Goal: Transaction & Acquisition: Purchase product/service

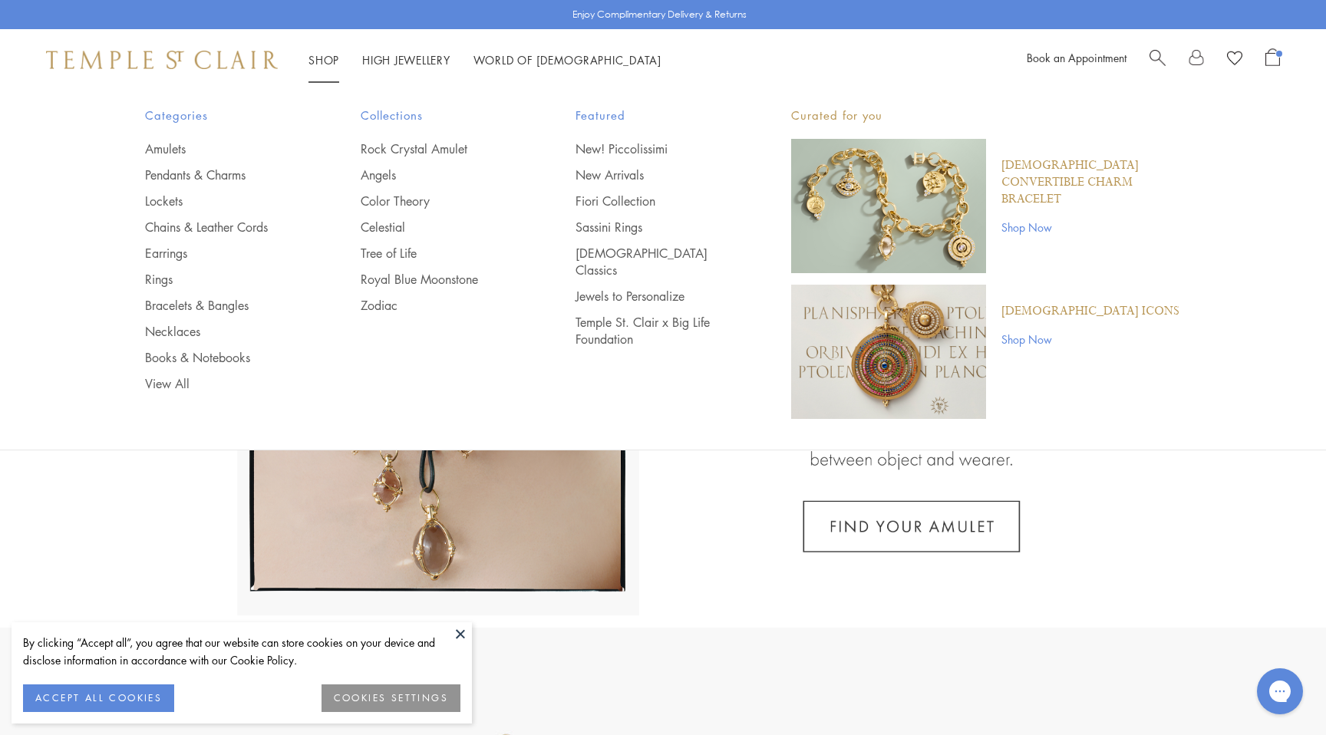
click at [322, 62] on link "Shop Shop" at bounding box center [323, 59] width 31 height 15
click at [162, 142] on link "Amulets" at bounding box center [222, 148] width 154 height 17
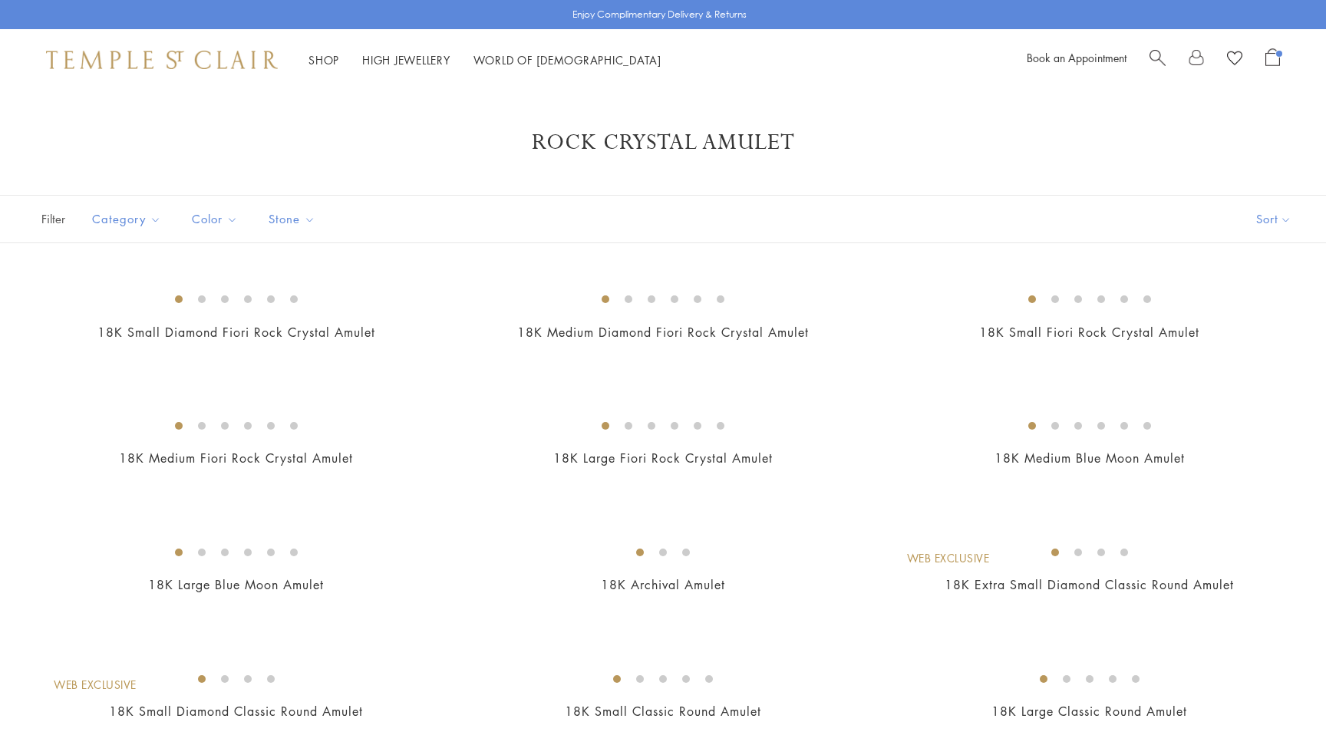
click at [0, 0] on img at bounding box center [0, 0] width 0 height 0
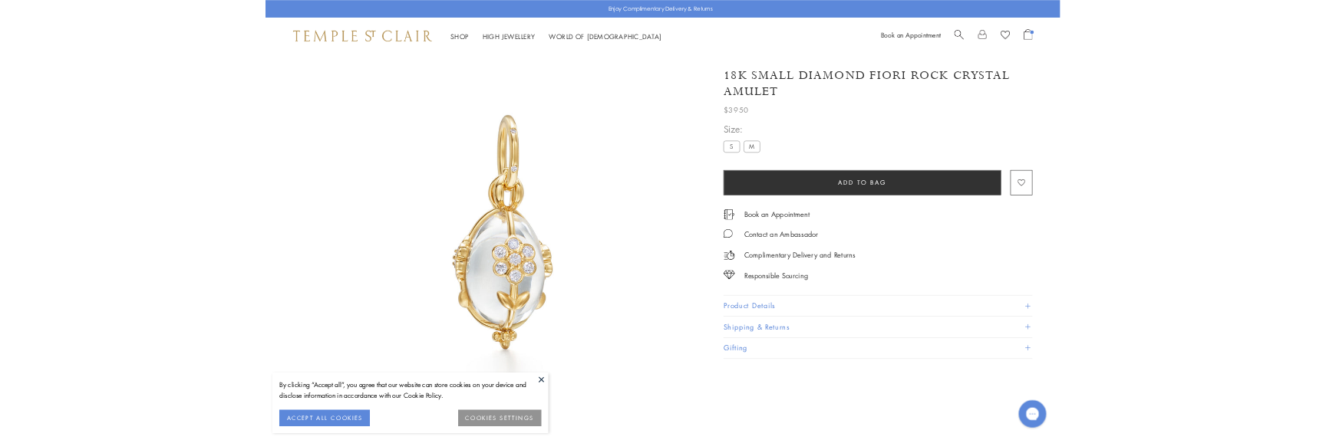
scroll to position [91, 0]
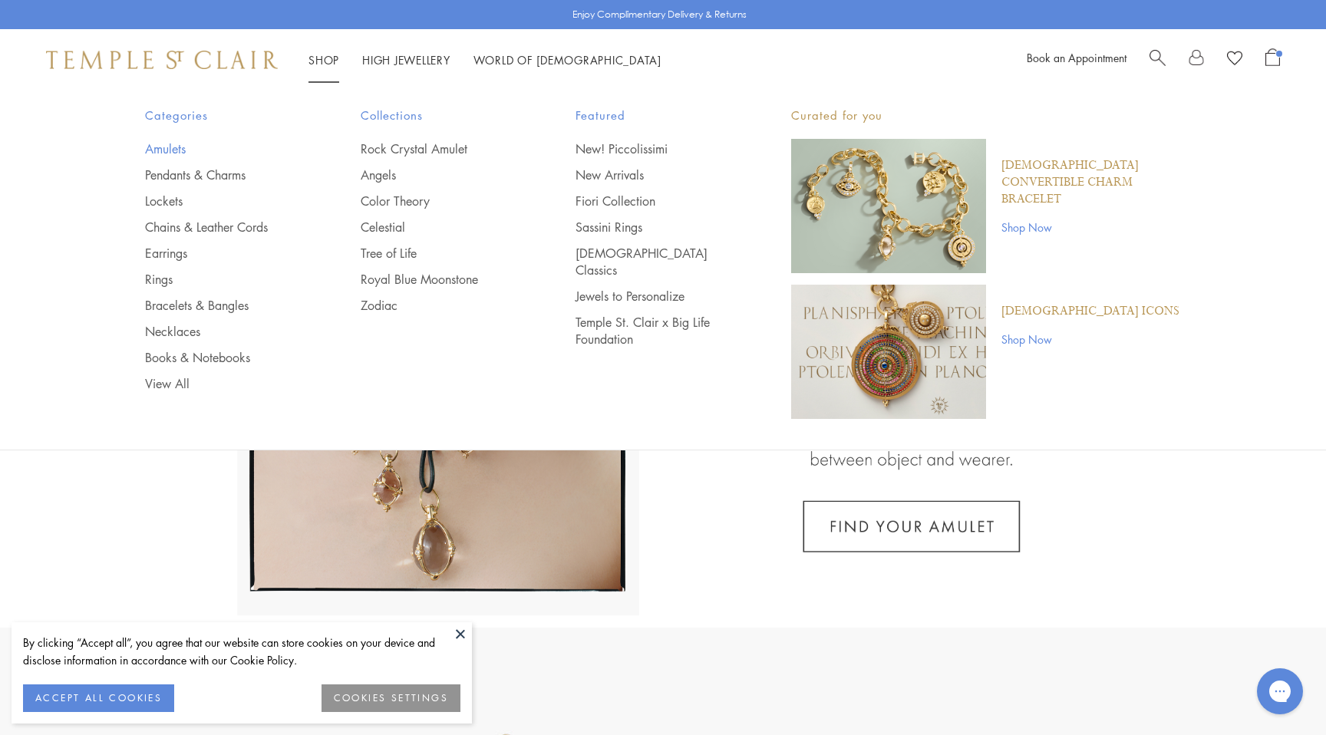
click at [174, 147] on link "Amulets" at bounding box center [222, 148] width 154 height 17
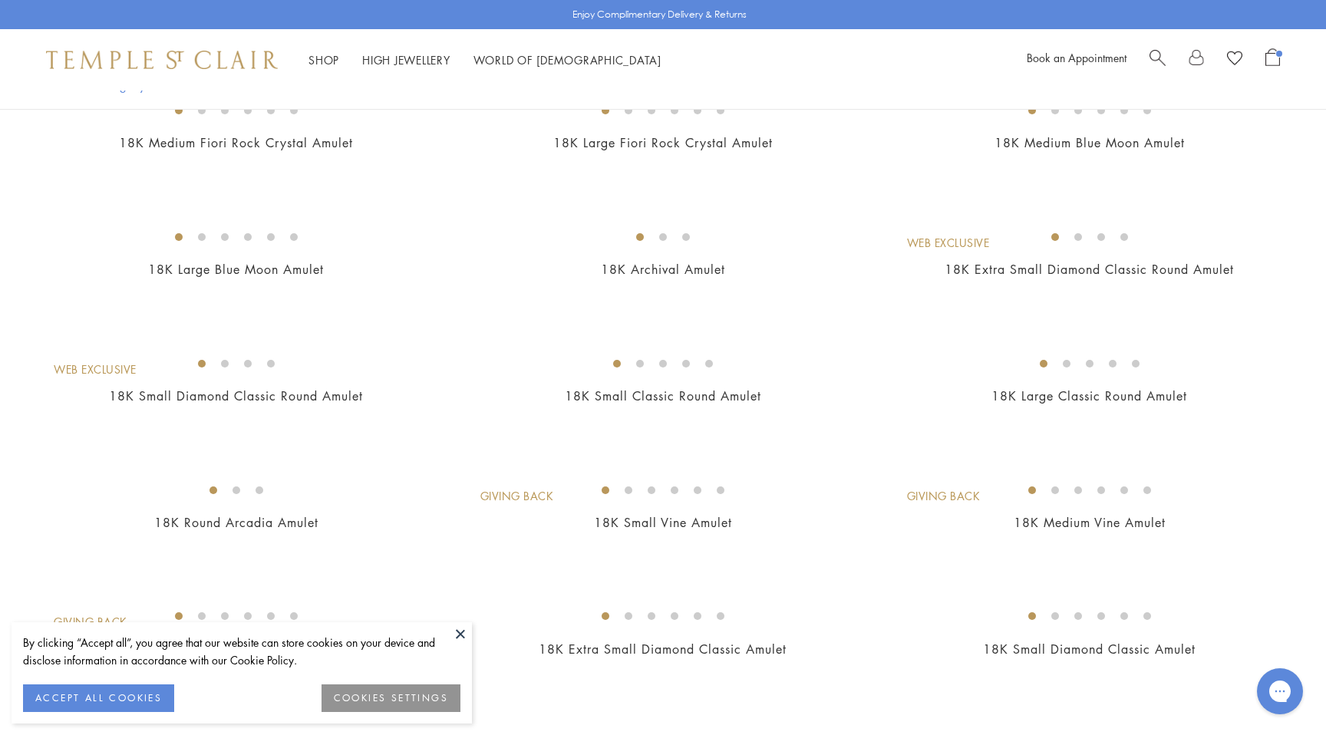
scroll to position [320, 0]
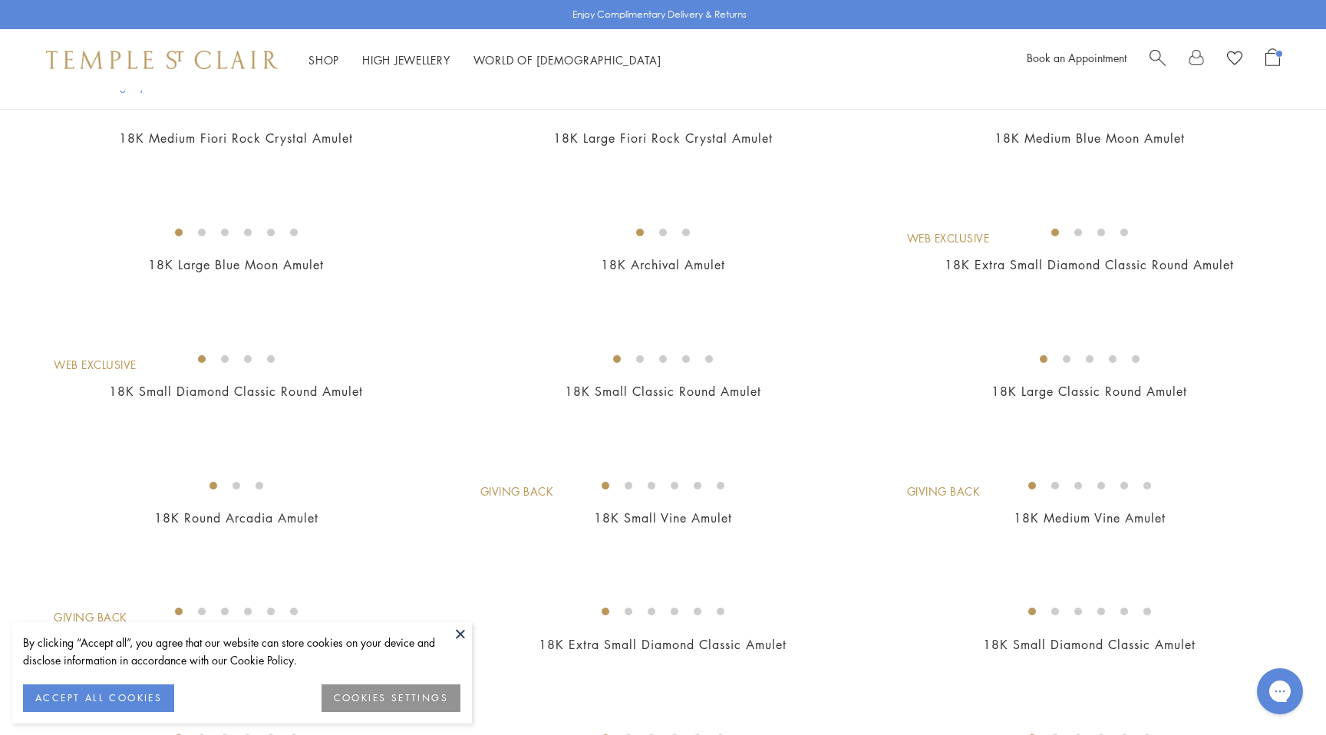
click at [0, 0] on img at bounding box center [0, 0] width 0 height 0
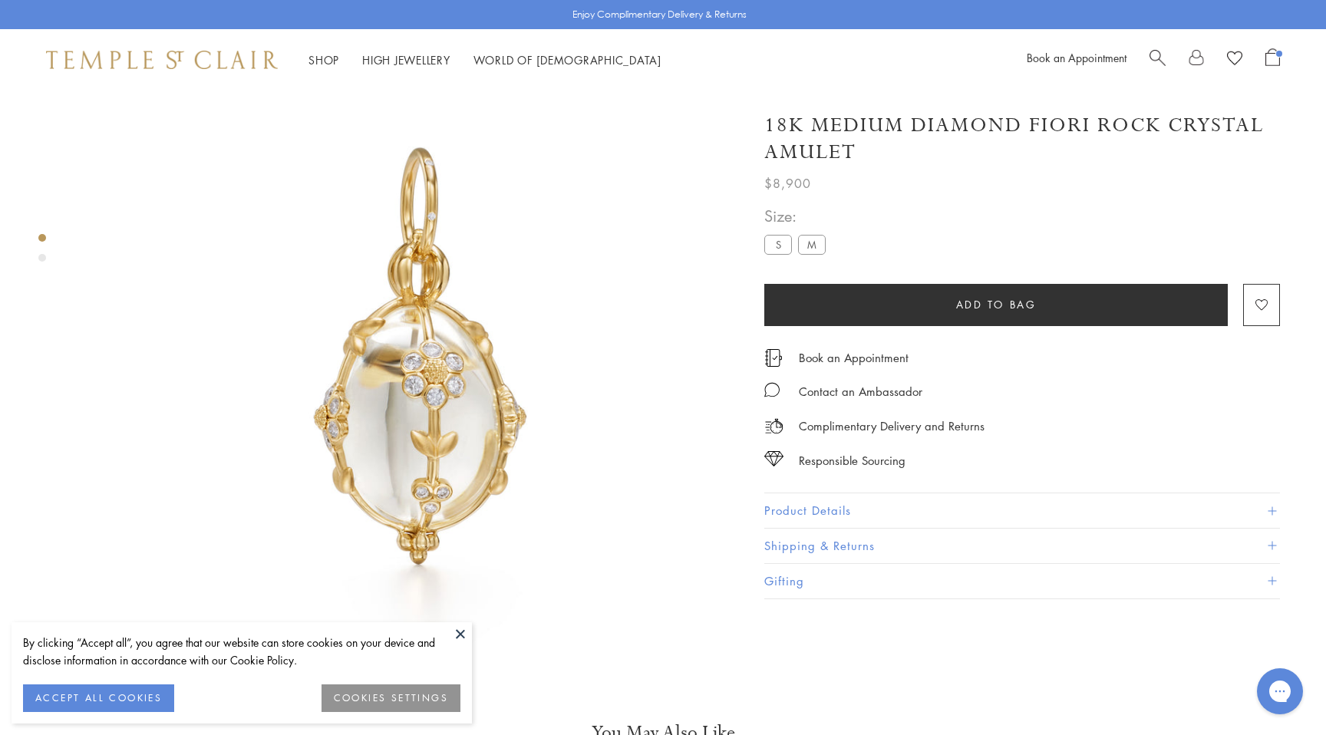
scroll to position [91, 0]
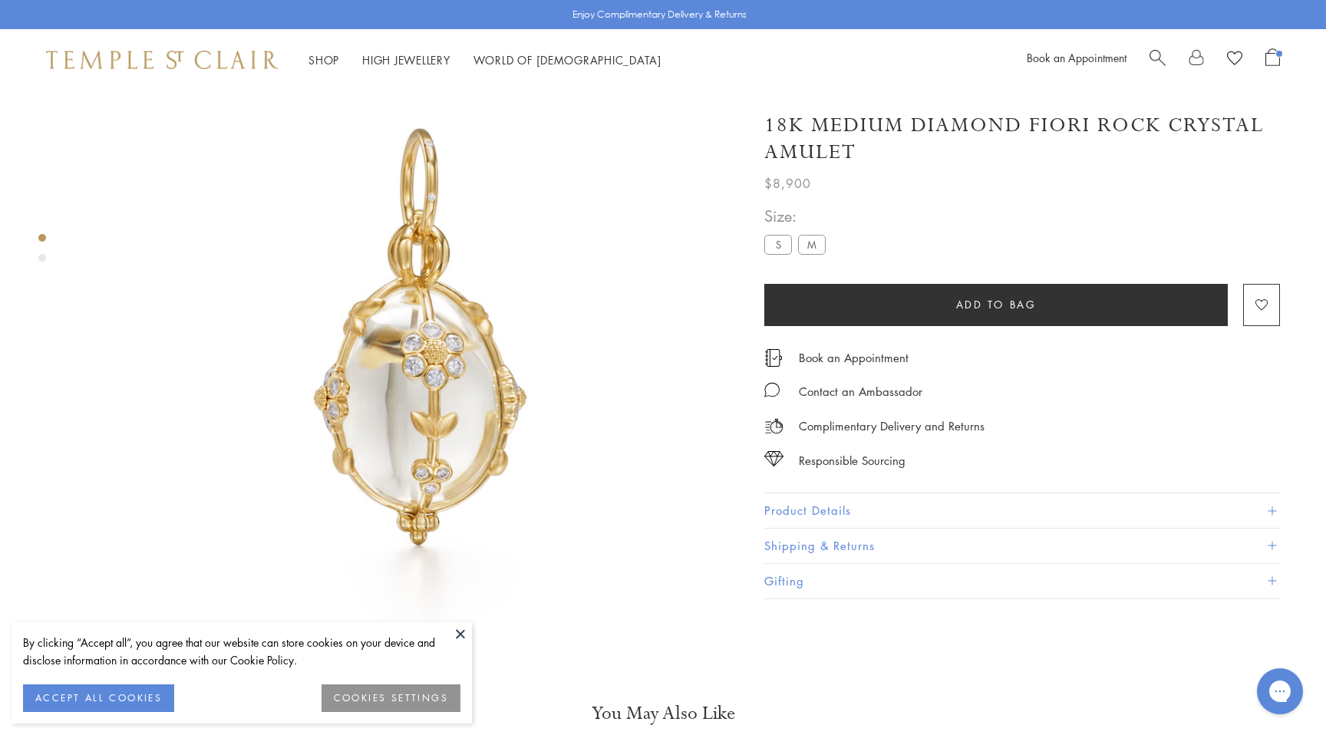
click at [782, 246] on label "S" at bounding box center [778, 244] width 28 height 19
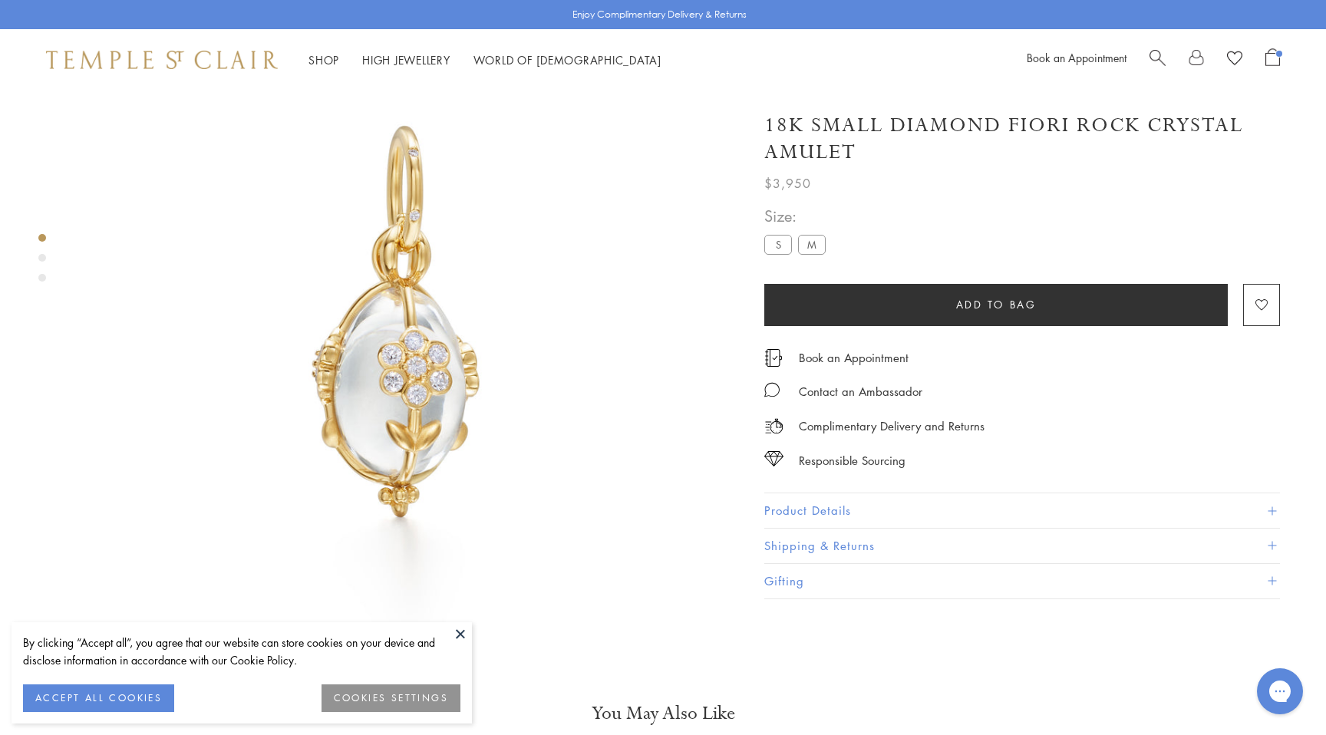
click at [1267, 67] on link "Open Shopping Bag" at bounding box center [1272, 59] width 15 height 23
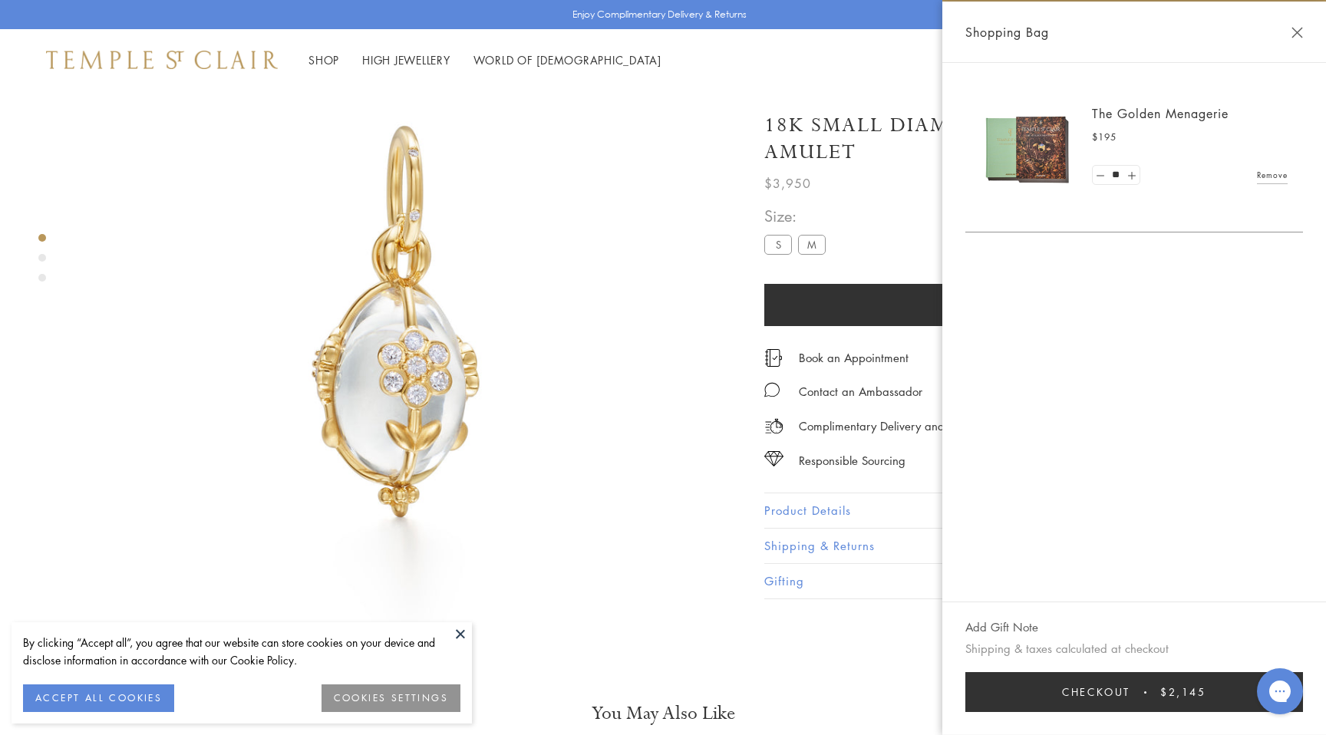
click at [1281, 178] on link "Remove" at bounding box center [1272, 175] width 31 height 17
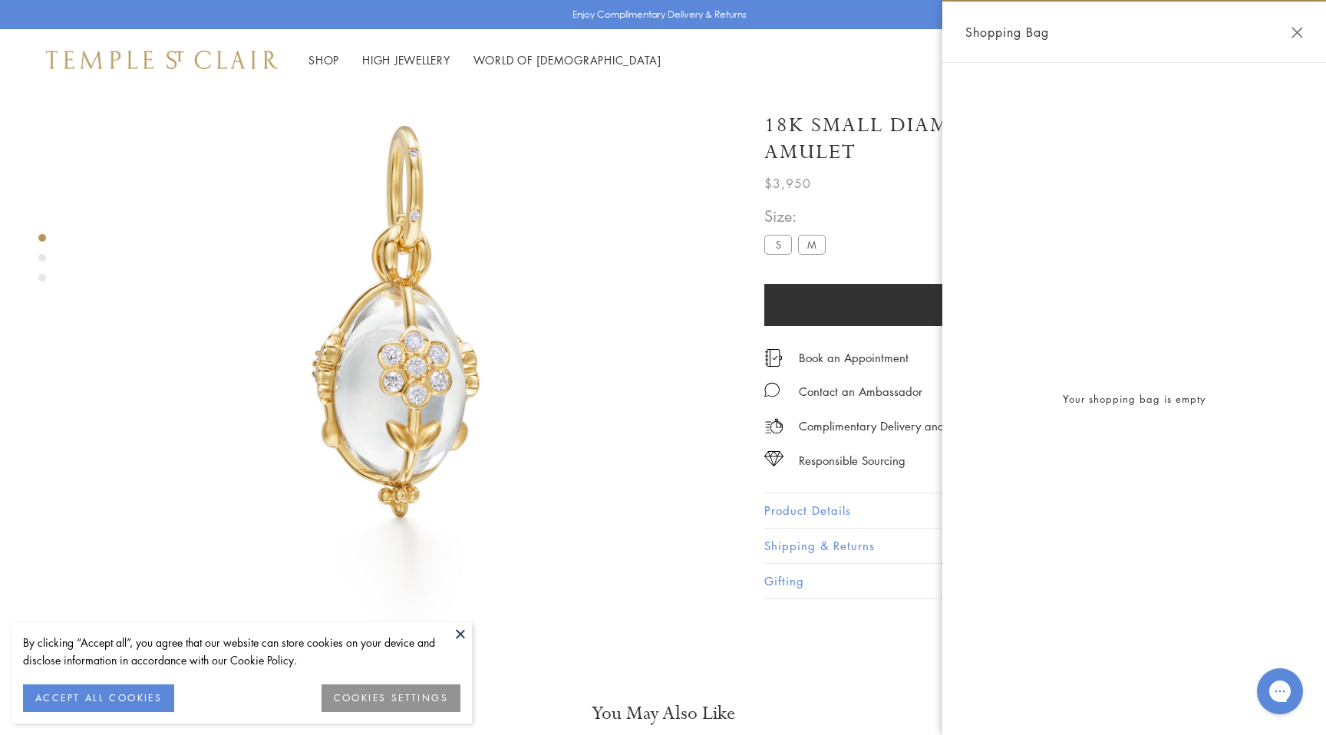
click at [1302, 27] on button "Close Shopping Bag" at bounding box center [1297, 33] width 12 height 12
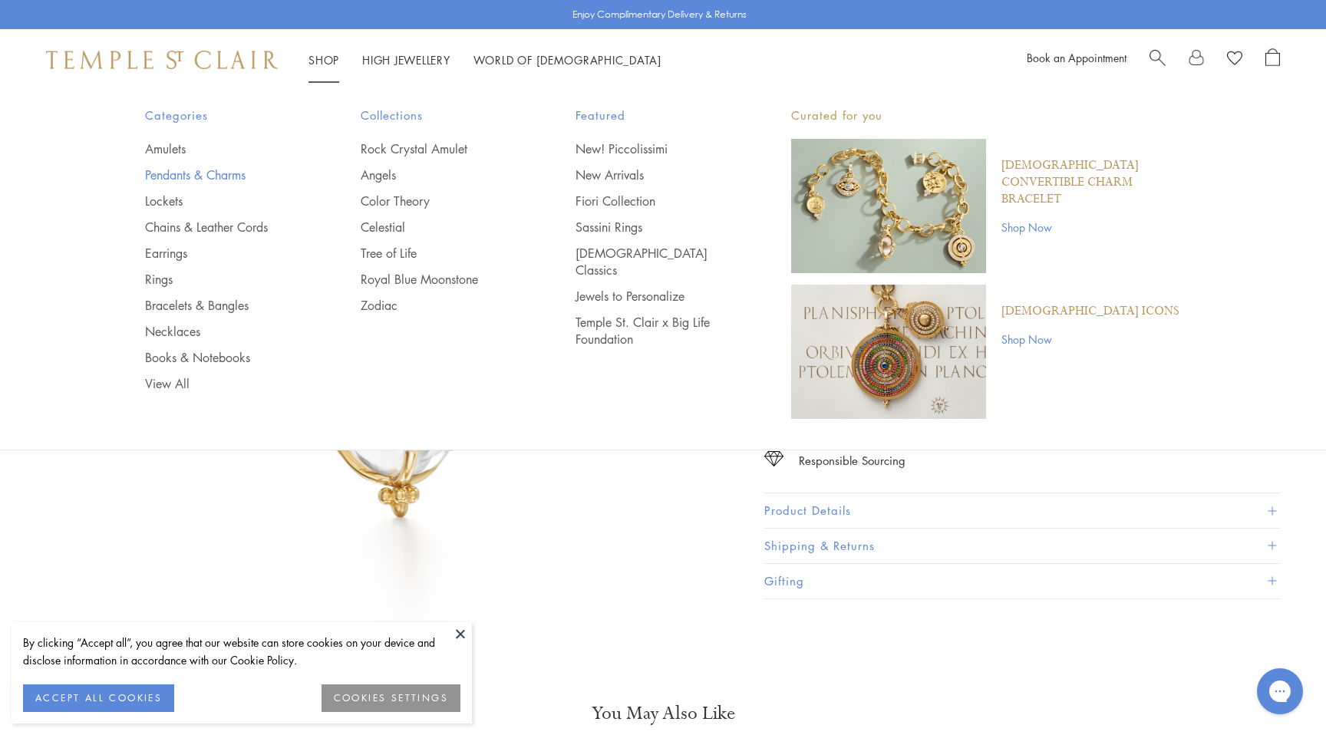
click at [197, 172] on link "Pendants & Charms" at bounding box center [222, 175] width 154 height 17
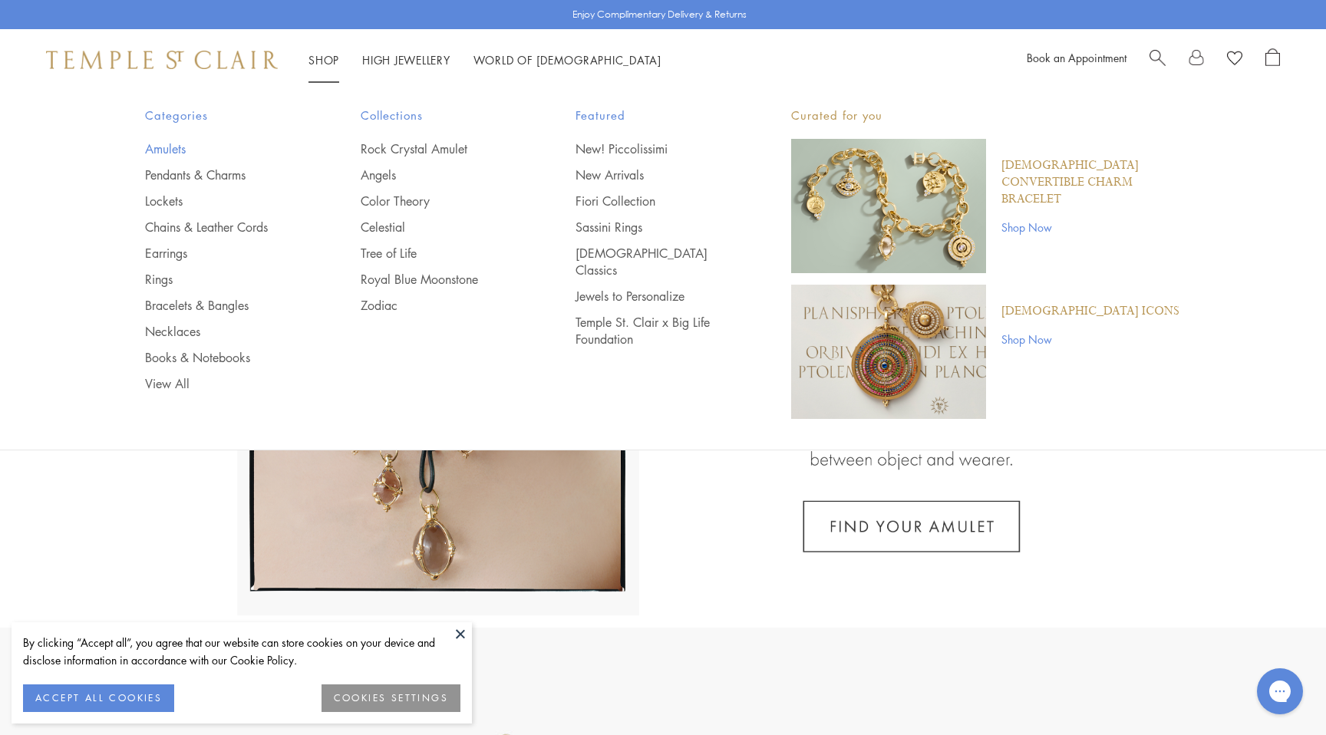
click at [169, 146] on link "Amulets" at bounding box center [222, 148] width 154 height 17
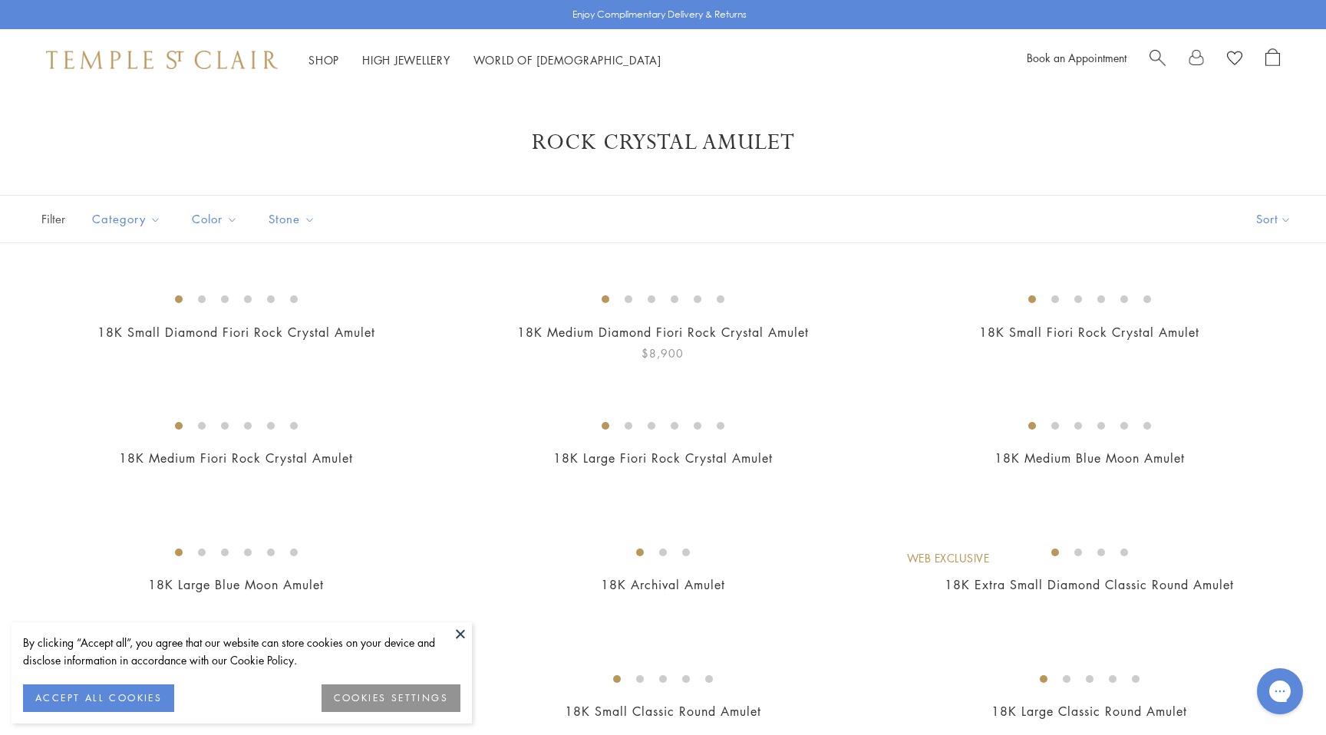
click at [0, 0] on img at bounding box center [0, 0] width 0 height 0
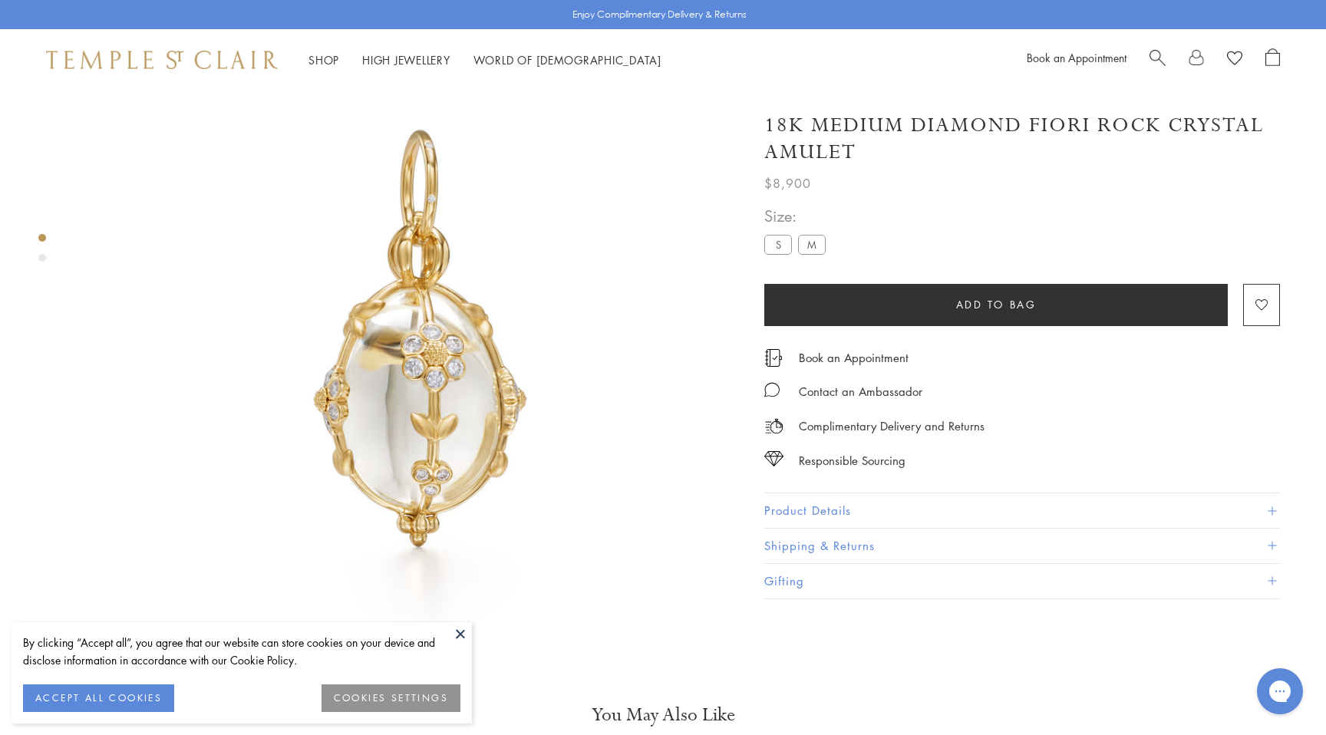
scroll to position [91, 0]
click at [780, 247] on label "S" at bounding box center [778, 244] width 28 height 19
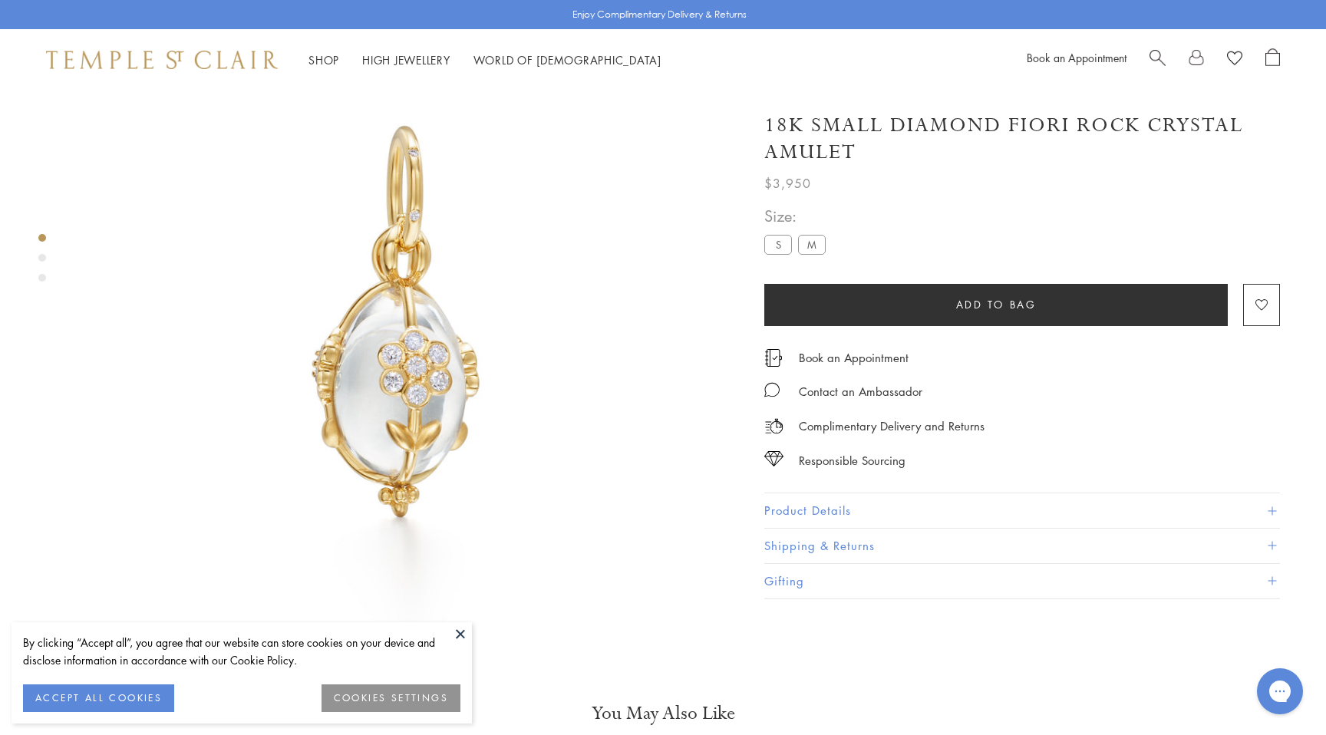
click at [817, 252] on label "M" at bounding box center [812, 244] width 28 height 19
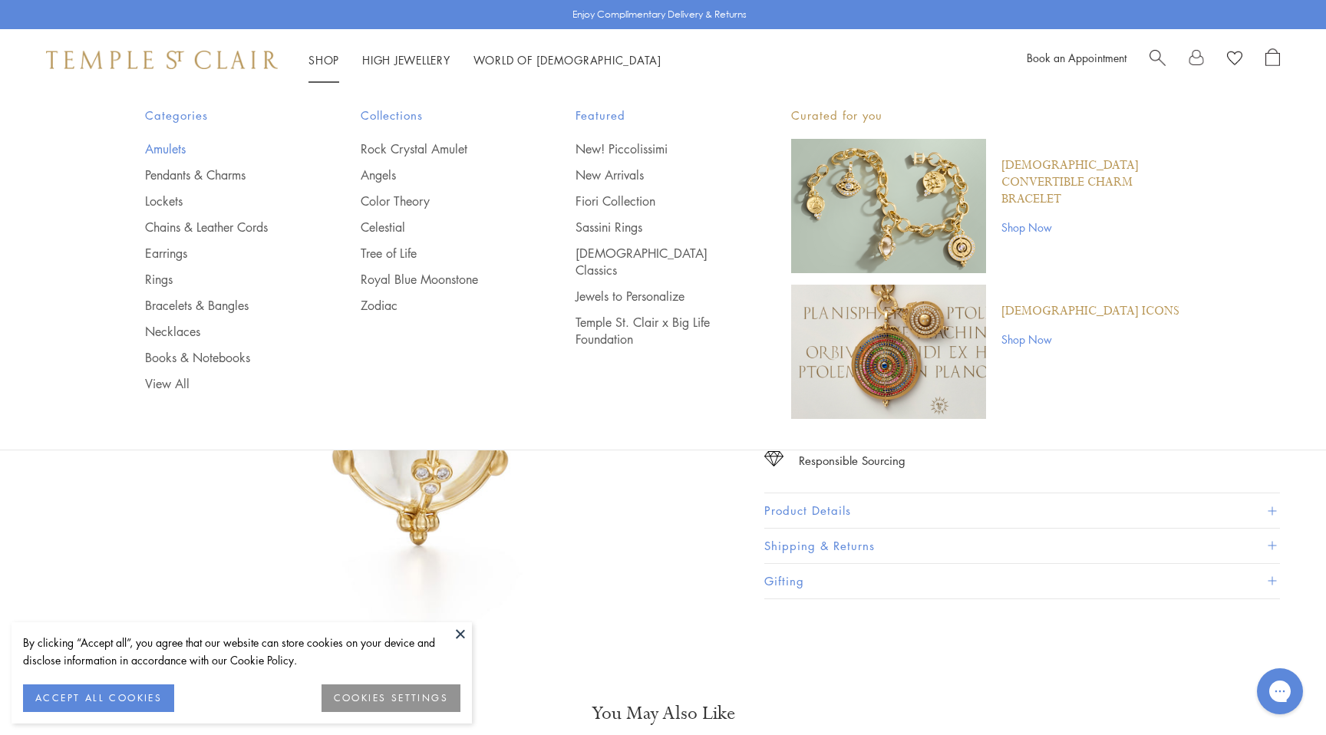
click at [183, 147] on link "Amulets" at bounding box center [222, 148] width 154 height 17
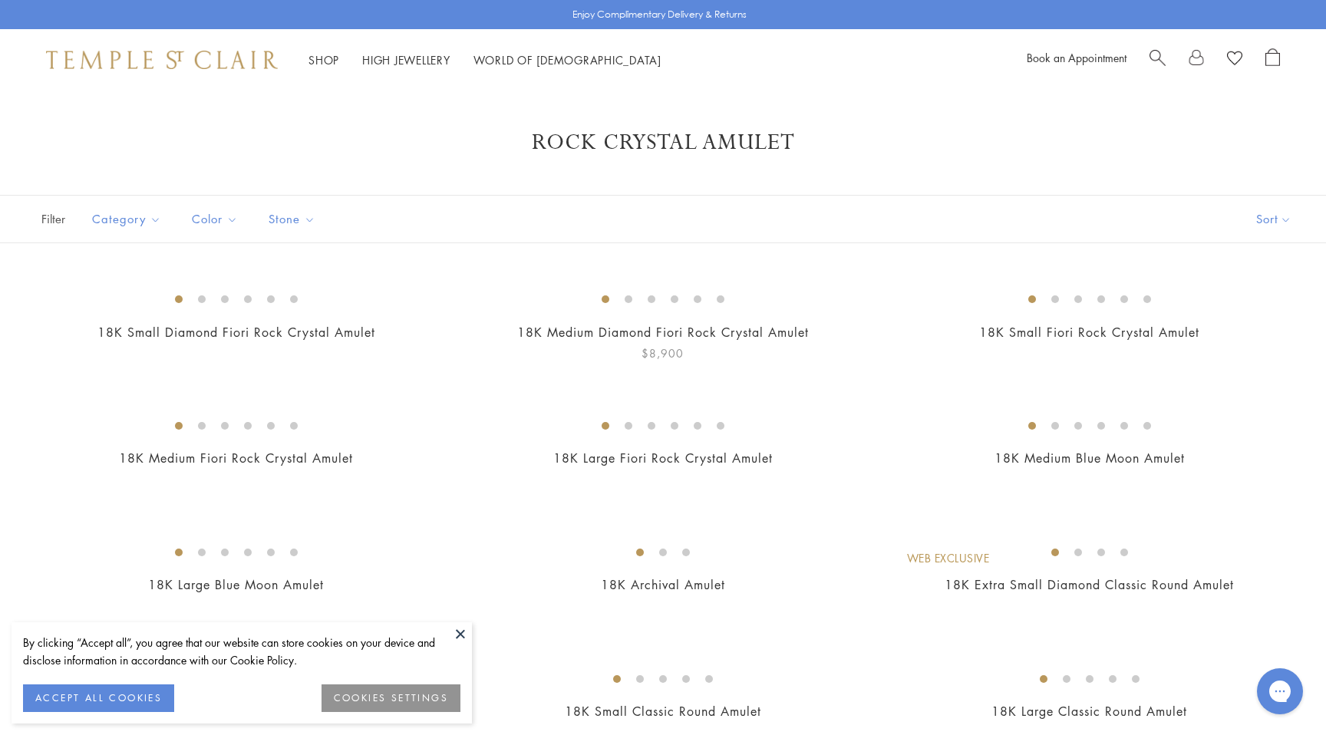
click at [0, 0] on img at bounding box center [0, 0] width 0 height 0
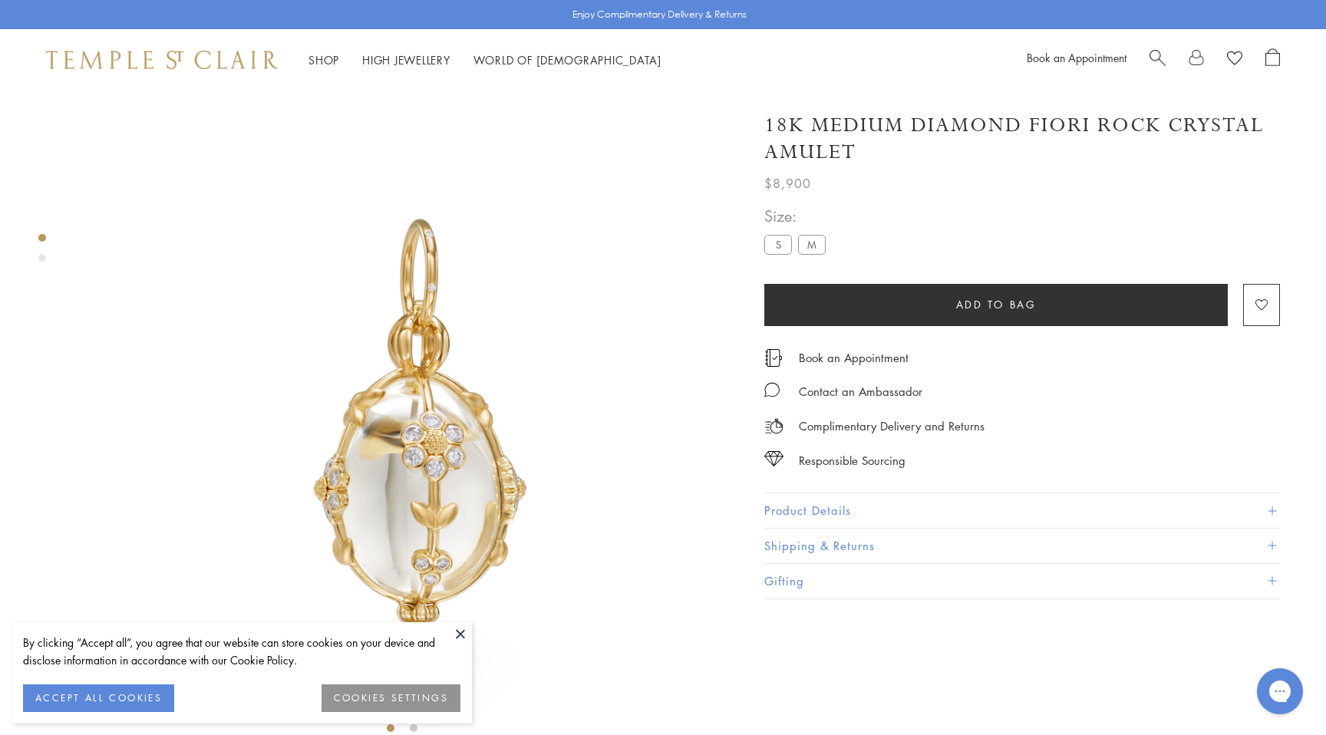
click at [906, 184] on div "$8,900" at bounding box center [1022, 180] width 516 height 28
